Goal: Check status: Check status

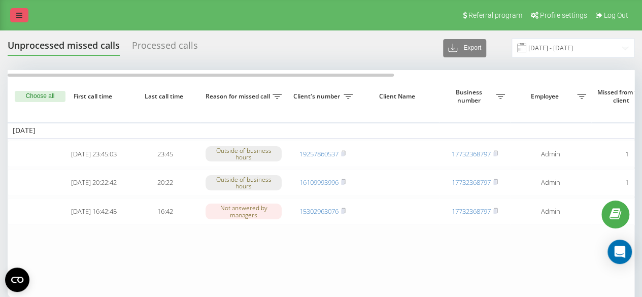
click at [19, 15] on icon at bounding box center [19, 15] width 6 height 7
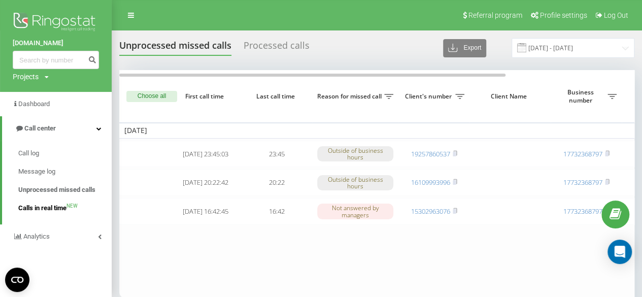
click at [36, 209] on span "Calls in real time" at bounding box center [42, 208] width 48 height 10
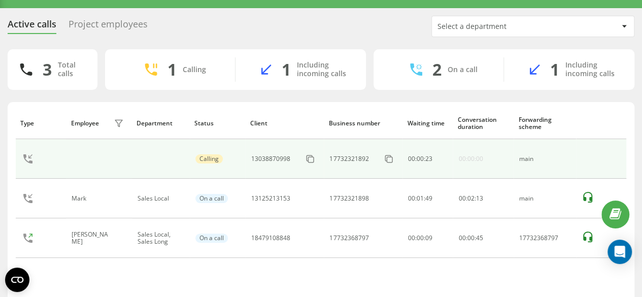
scroll to position [51, 0]
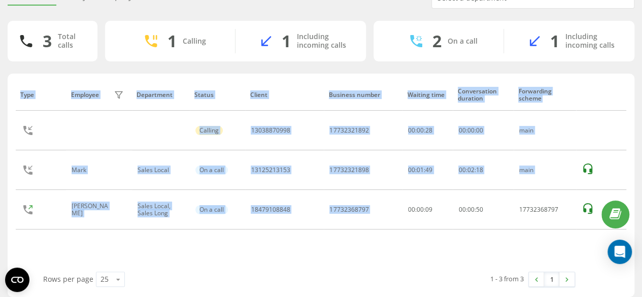
drag, startPoint x: 382, startPoint y: 217, endPoint x: 252, endPoint y: 236, distance: 131.3
click at [252, 236] on div "Type Employee filter Department Status Client Business number Waiting time Conv…" at bounding box center [321, 175] width 610 height 193
